Goal: Find specific fact: Find specific fact

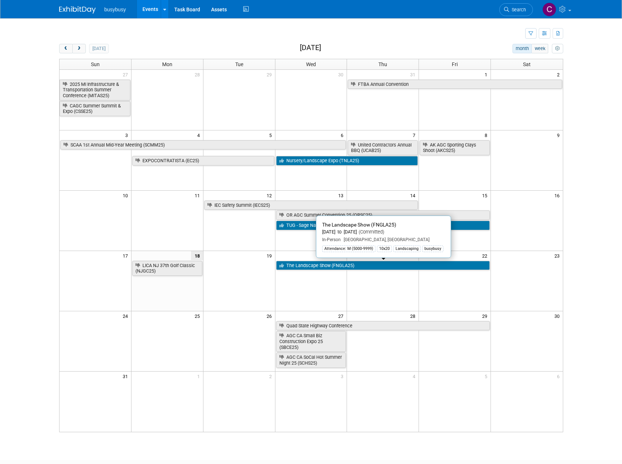
drag, startPoint x: 370, startPoint y: 268, endPoint x: 369, endPoint y: 272, distance: 3.8
click at [370, 268] on link "The Landscape Show (FNGLA25)" at bounding box center [383, 265] width 214 height 9
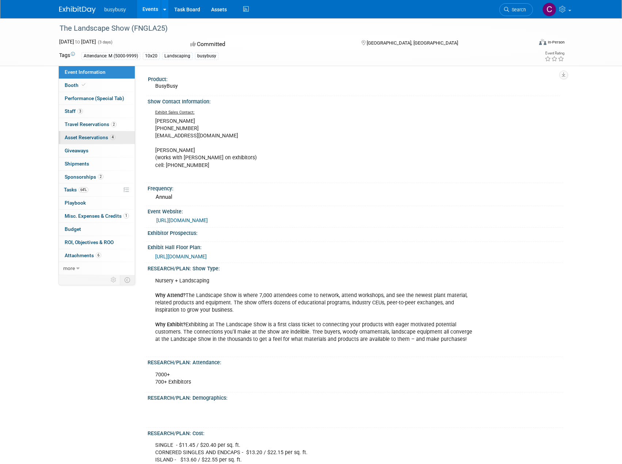
click at [102, 138] on span "Asset Reservations 4" at bounding box center [90, 137] width 51 height 6
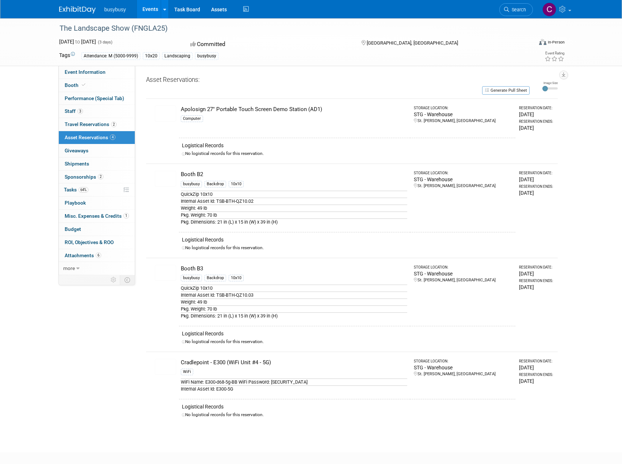
drag, startPoint x: 303, startPoint y: 381, endPoint x: 271, endPoint y: 382, distance: 31.4
click at [271, 382] on div "WiFi Name: E300-d68-5g-BB WiFi Password: [SECURITY_DATA]" at bounding box center [294, 382] width 227 height 7
